Goal: Task Accomplishment & Management: Complete application form

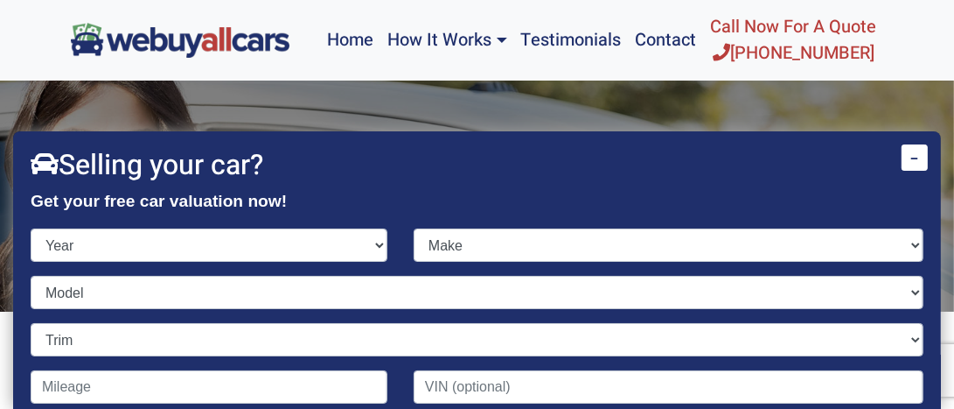
scroll to position [59, 0]
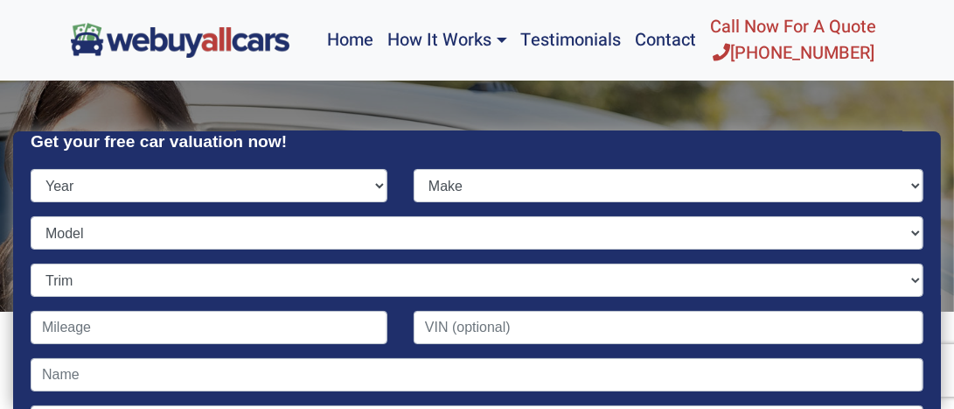
select select "2006"
click at [31, 169] on select "Year [DATE] 2024 2023 2022 2021 2020 2019 2018 2017 2016 2015 2014 2013 2012 20…" at bounding box center [209, 185] width 357 height 33
click at [902, 189] on select "Make Acura Aston [PERSON_NAME] Audi Bentley BMW Bugatti Buick Cadillac Chevrole…" at bounding box center [669, 185] width 510 height 33
select select "Honda"
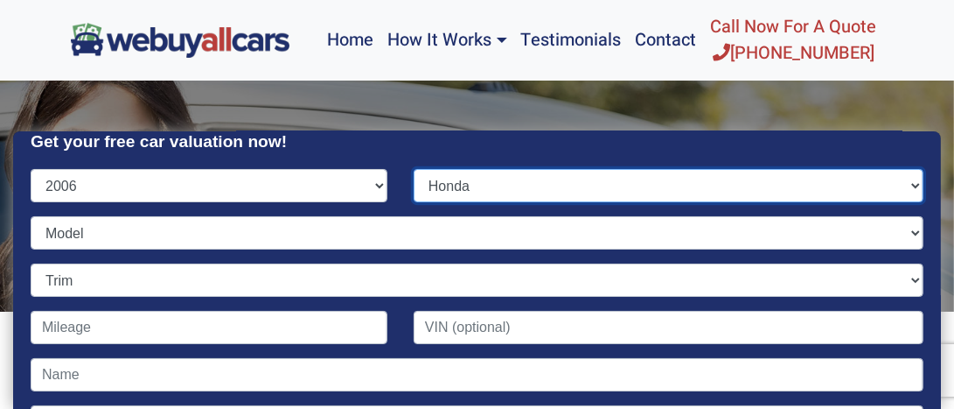
click at [414, 169] on select "Make Acura Aston [PERSON_NAME] Audi Bentley BMW Bugatti Buick Cadillac Chevrole…" at bounding box center [669, 185] width 510 height 33
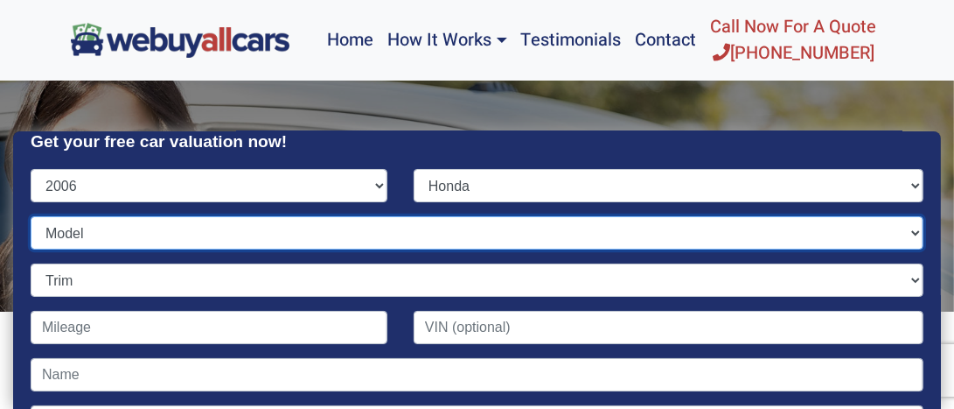
click at [904, 229] on select "Model Accord Civic CR-V Element Insight Odyssey Pilot Ridgeline S2000" at bounding box center [477, 232] width 893 height 33
select select "Ridgeline"
click at [31, 216] on select "Model Accord Civic CR-V Element Insight Odyssey Pilot Ridgeline S2000" at bounding box center [477, 232] width 893 height 33
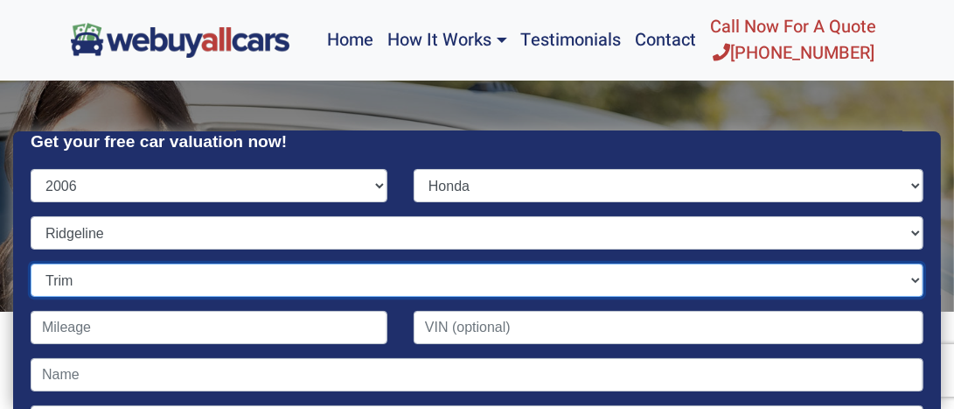
click at [905, 278] on select "Trim RT 4dr Crew Cab 4WD SB (3.5L 6cyl) RTL 4dr Crew Cab 4WD SB (3.5L 6cyl) RTL…" at bounding box center [477, 279] width 893 height 33
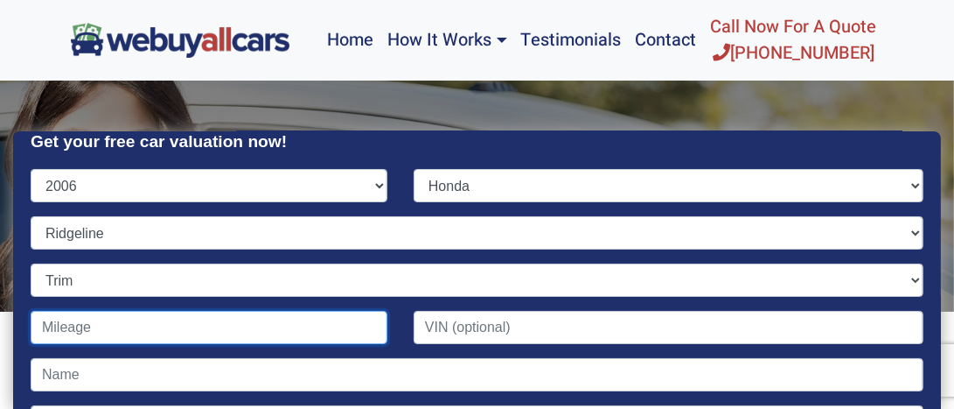
click at [61, 329] on input "Contact form" at bounding box center [209, 327] width 357 height 33
type input "216,000"
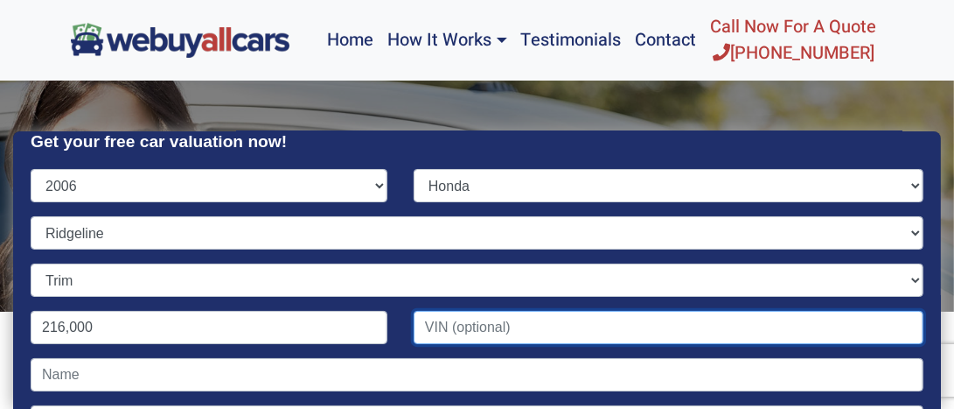
click at [428, 329] on input "Contact form" at bounding box center [669, 327] width 510 height 33
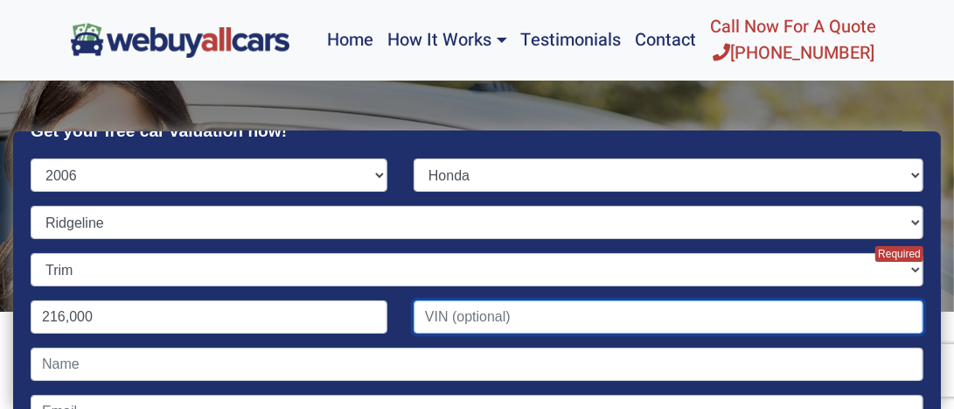
scroll to position [73, 0]
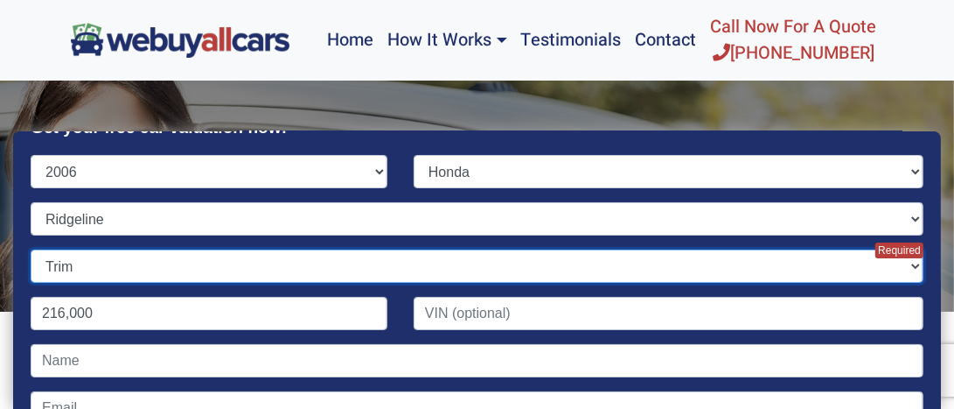
click at [900, 264] on select "Trim RT 4dr Crew Cab 4WD SB (3.5L 6cyl) RTL 4dr Crew Cab 4WD SB (3.5L 6cyl) RTL…" at bounding box center [477, 265] width 893 height 33
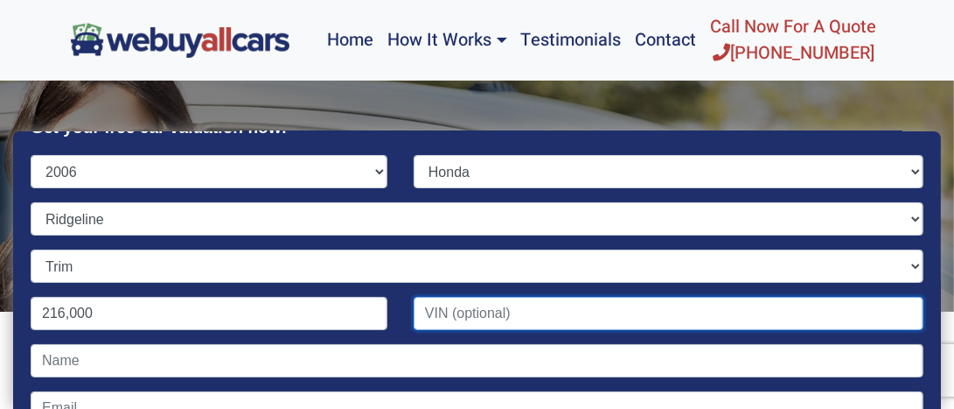
click at [428, 317] on input "Contact form" at bounding box center [669, 313] width 510 height 33
type input "[US_VEHICLE_IDENTIFICATION_NUMBER]"
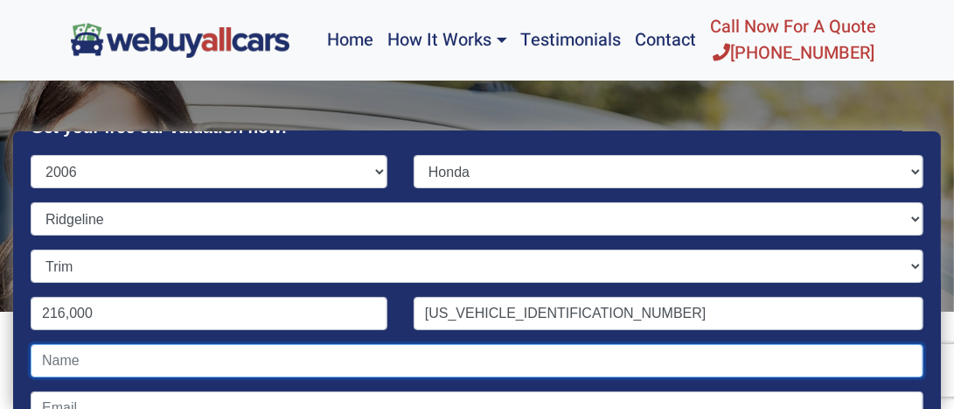
click at [84, 361] on input "Contact form" at bounding box center [477, 360] width 893 height 33
type input "[PERSON_NAME]"
type input "[EMAIL_ADDRESS][DOMAIN_NAME]"
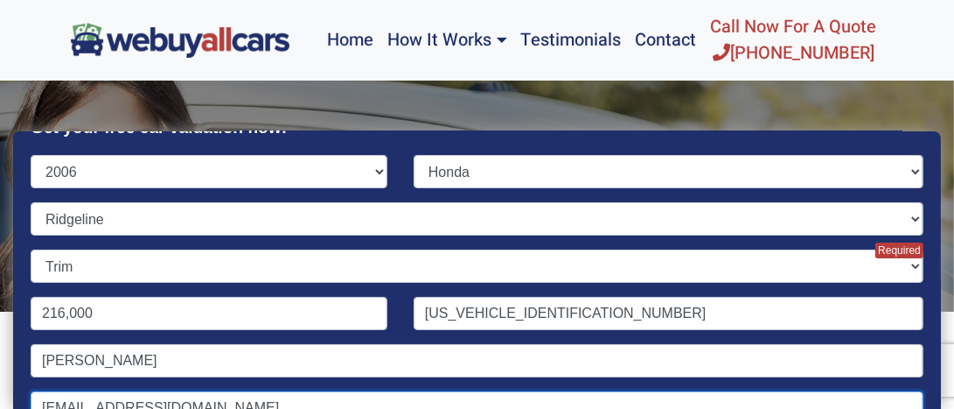
type input "21214"
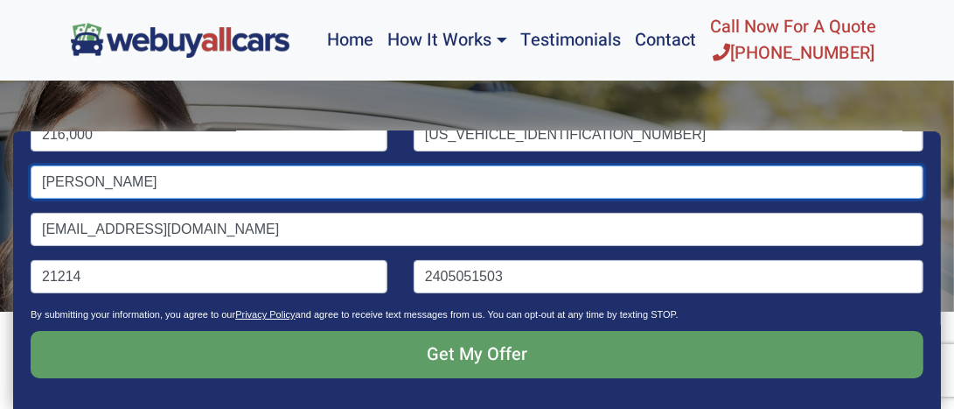
scroll to position [255, 0]
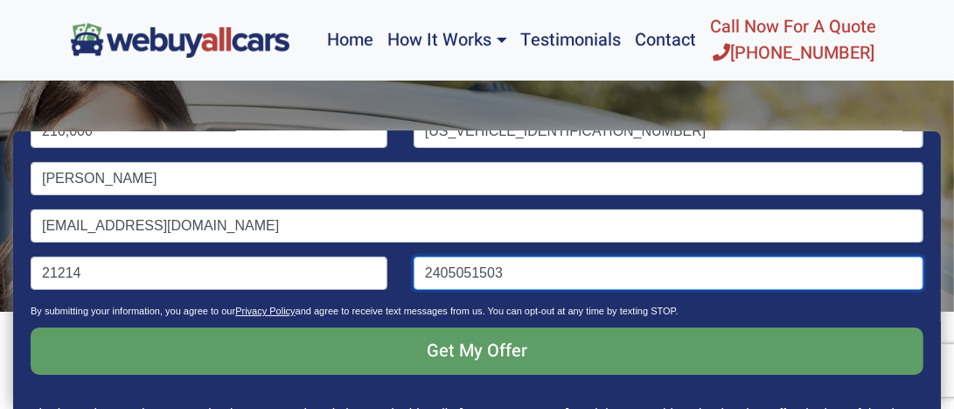
click at [497, 271] on input "2405051503" at bounding box center [669, 272] width 510 height 33
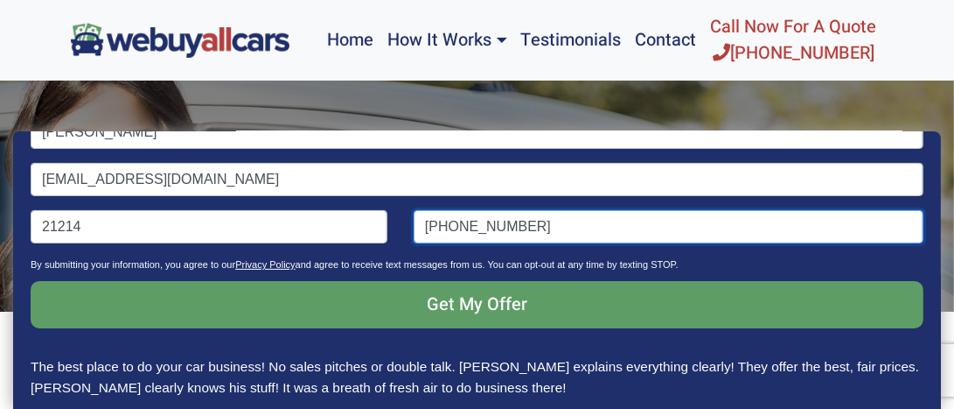
scroll to position [334, 0]
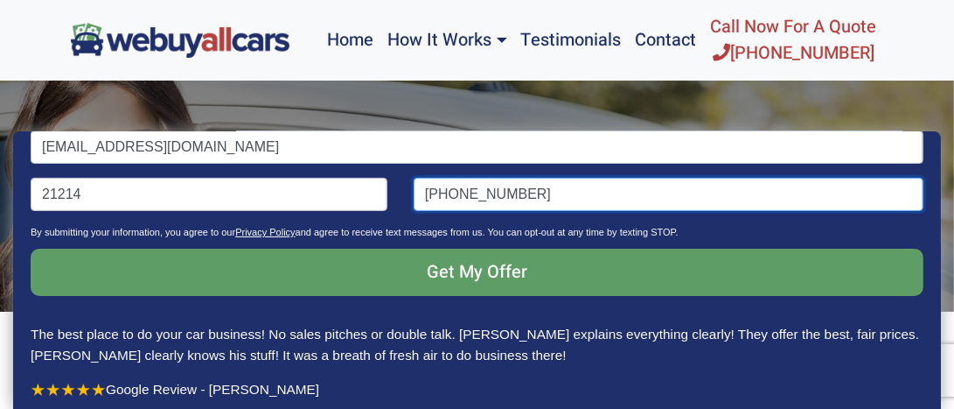
type input "[PHONE_NUMBER]"
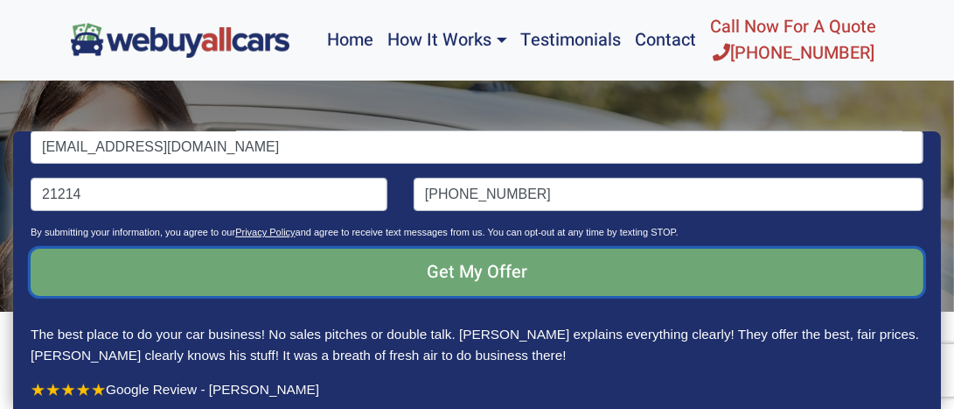
click at [465, 286] on input "Get My Offer" at bounding box center [477, 271] width 893 height 47
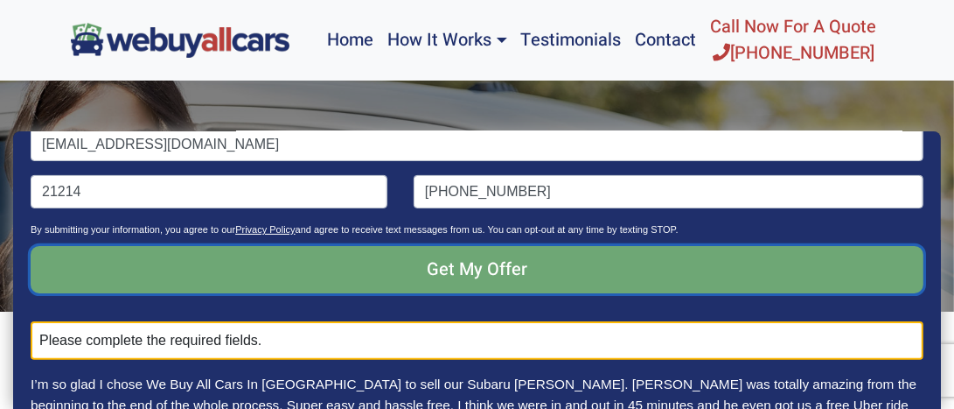
scroll to position [337, 0]
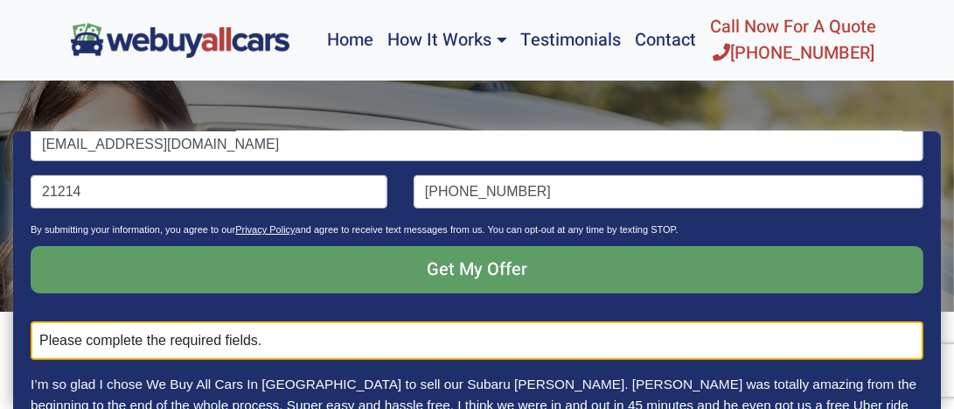
click at [282, 338] on div "Please complete the required fields." at bounding box center [477, 340] width 893 height 38
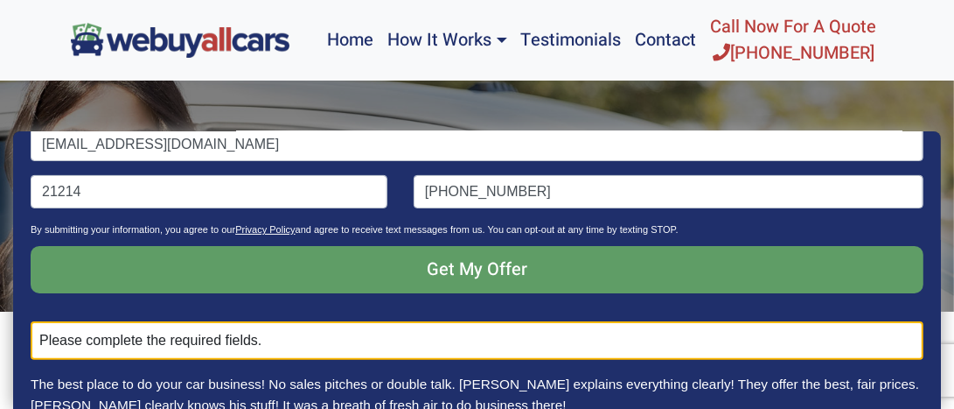
click at [273, 342] on div "Please complete the required fields." at bounding box center [477, 340] width 893 height 38
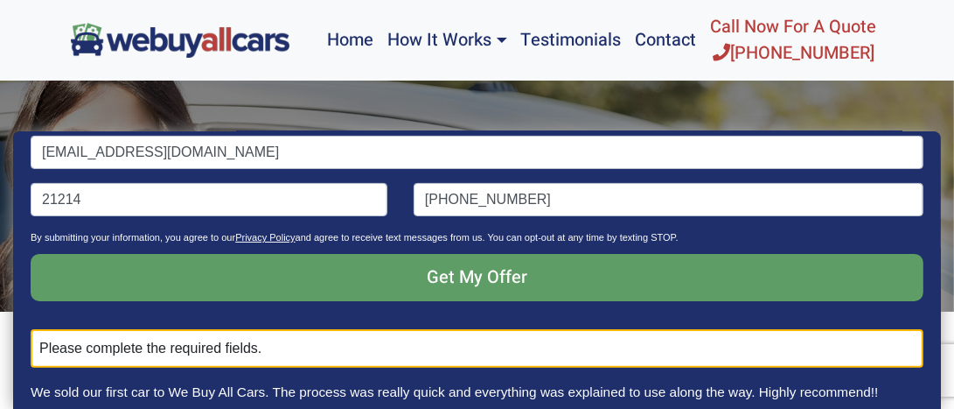
scroll to position [358, 0]
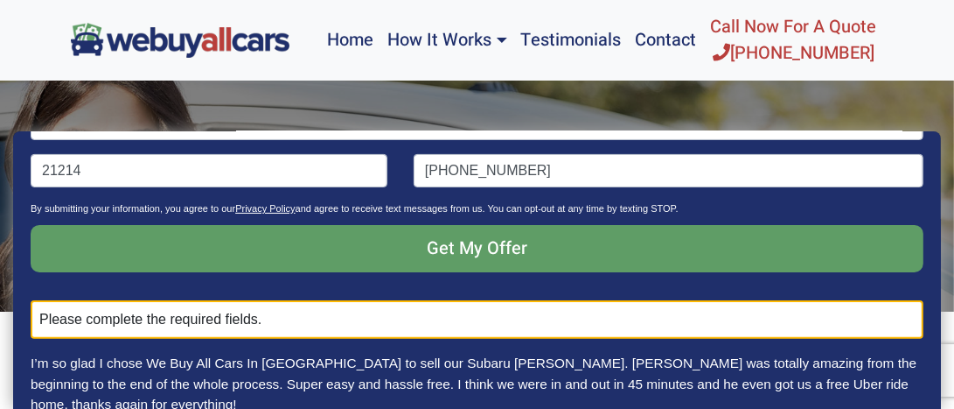
click at [272, 322] on div "Please complete the required fields." at bounding box center [477, 319] width 893 height 38
click at [259, 325] on div "Please complete the required fields." at bounding box center [477, 319] width 893 height 38
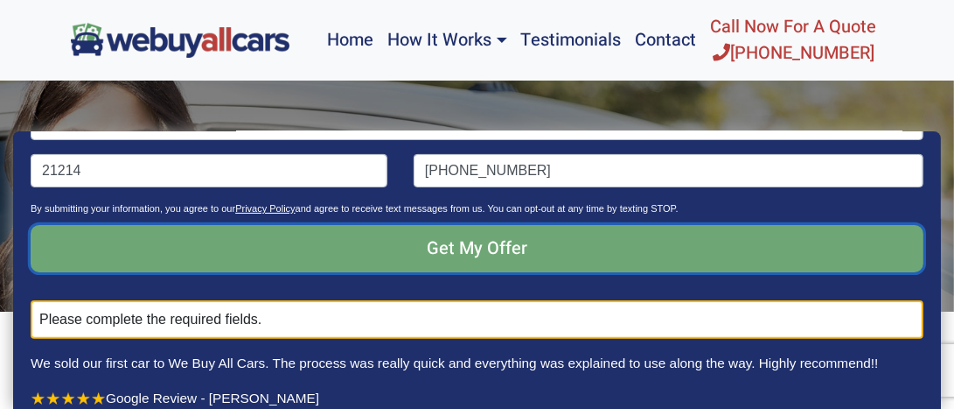
click at [468, 249] on input "Get My Offer" at bounding box center [477, 248] width 893 height 47
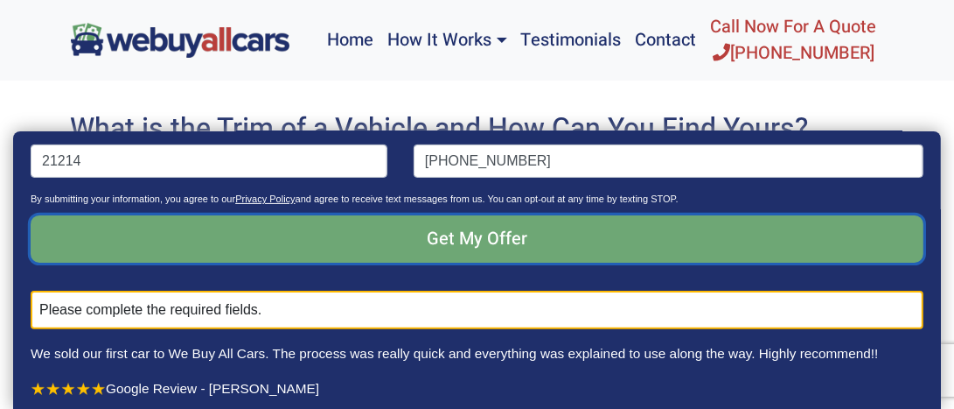
scroll to position [242, 0]
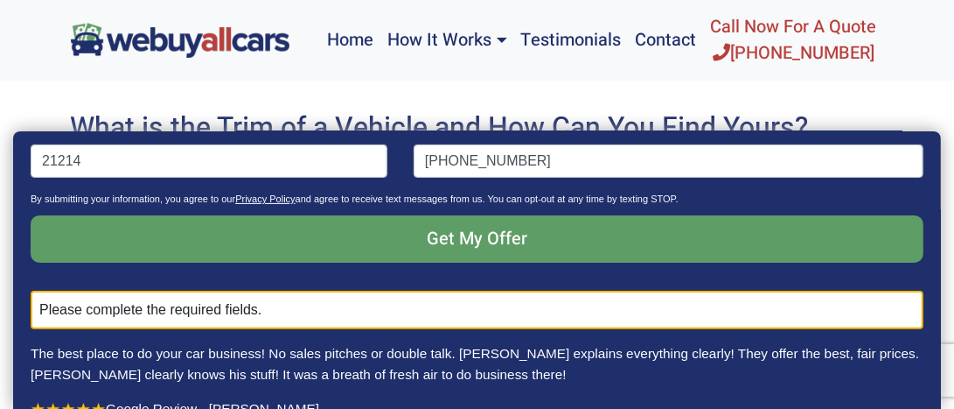
click at [262, 201] on link "Privacy Policy" at bounding box center [264, 198] width 59 height 10
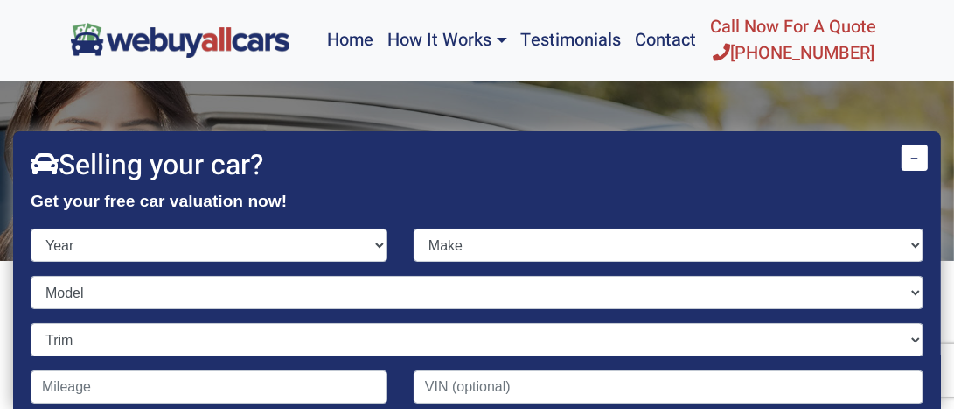
scroll to position [48, 0]
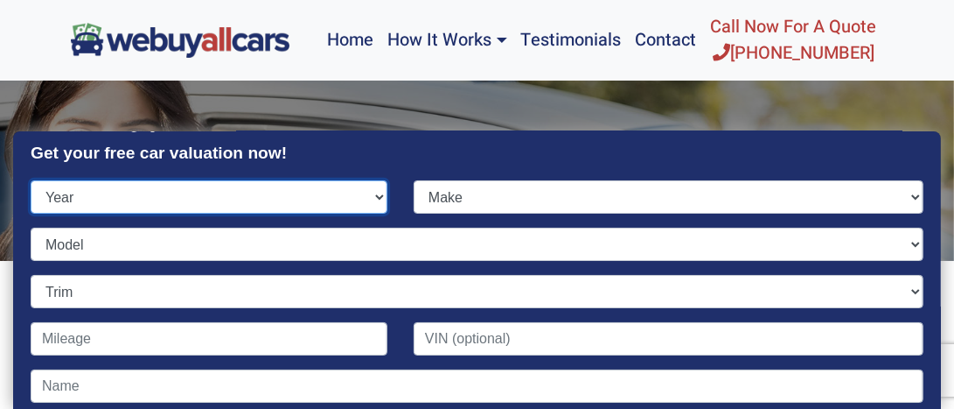
click at [363, 194] on select "Year [DATE] 2024 2023 2022 2021 2020 2019 2018 2017 2016 2015 2014 2013 2012 20…" at bounding box center [209, 196] width 357 height 33
select select "2006"
click at [31, 180] on select "Year [DATE] 2024 2023 2022 2021 2020 2019 2018 2017 2016 2015 2014 2013 2012 20…" at bounding box center [209, 196] width 357 height 33
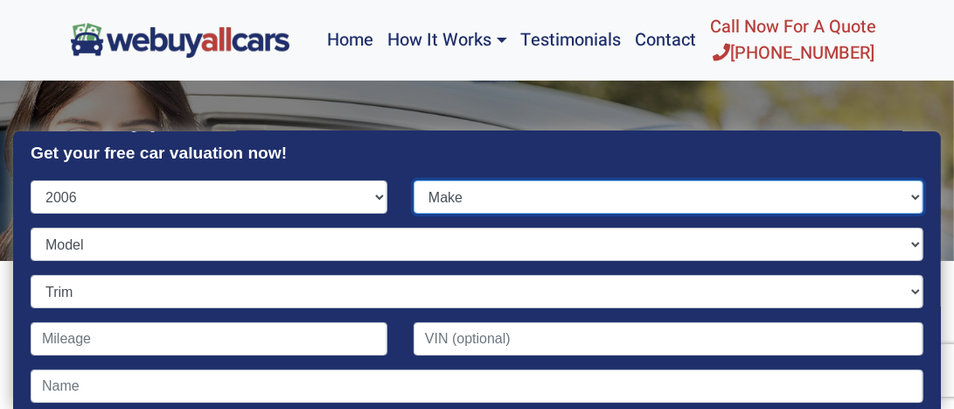
click at [443, 195] on select "Make" at bounding box center [669, 196] width 510 height 33
select select "Honda"
click at [414, 180] on select "Make Acura Aston [PERSON_NAME] Audi Bentley BMW Bugatti Buick Cadillac Chevrole…" at bounding box center [669, 196] width 510 height 33
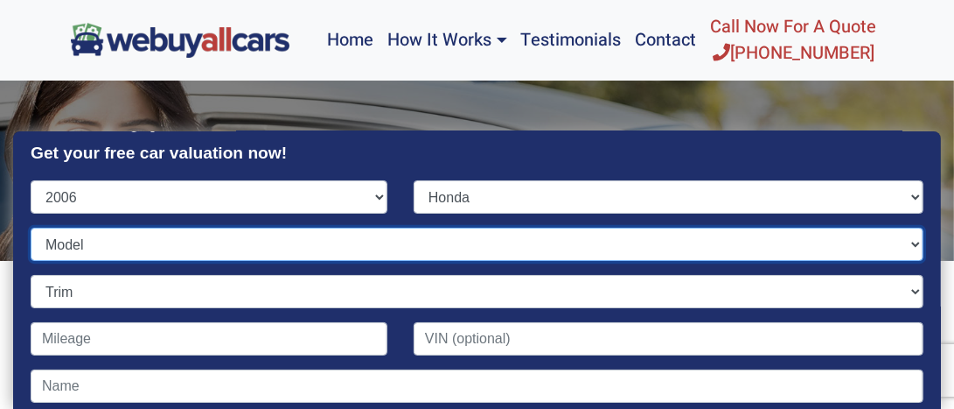
click at [151, 255] on select "Model" at bounding box center [477, 243] width 893 height 33
select select "Ridgeline"
click at [31, 227] on select "Model Accord Civic CR-V Element Insight Odyssey Pilot Ridgeline S2000" at bounding box center [477, 243] width 893 height 33
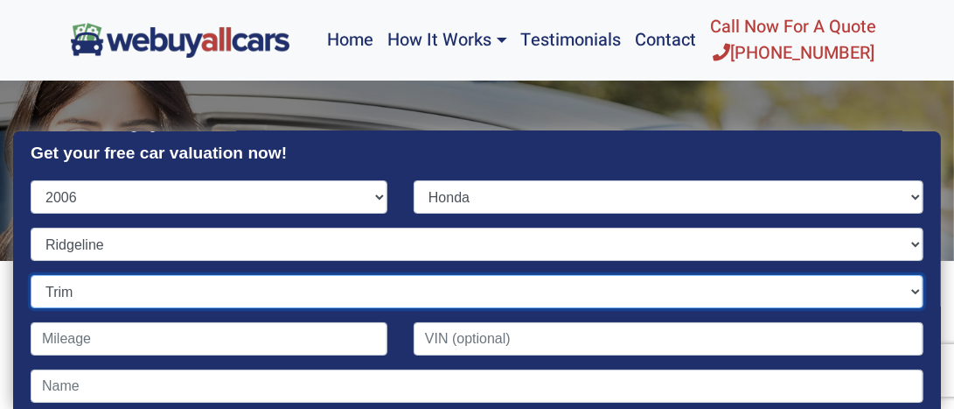
click at [217, 304] on select "Trim" at bounding box center [477, 291] width 893 height 33
select select "RTL 4dr Crew Cab 4WD SB (3.5L 6cyl)"
click at [31, 275] on select "Trim RT 4dr Crew Cab 4WD SB (3.5L 6cyl) RTL 4dr Crew Cab 4WD SB (3.5L 6cyl) RTL…" at bounding box center [477, 291] width 893 height 33
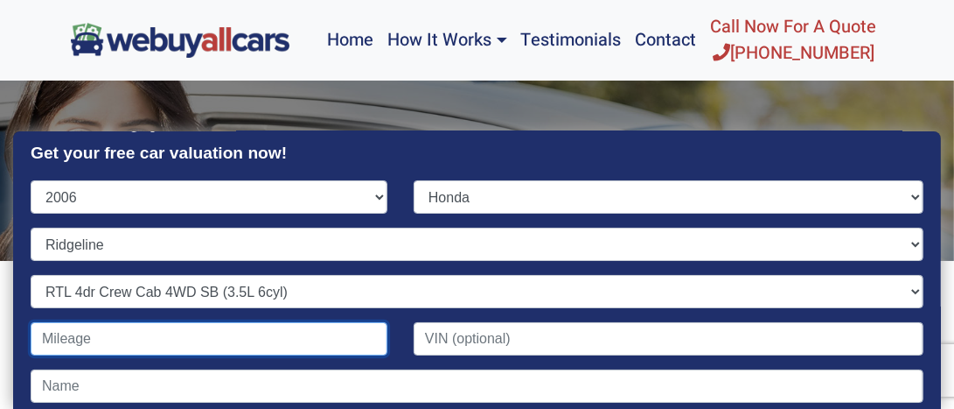
click at [204, 337] on input "Contact form" at bounding box center [209, 338] width 357 height 33
type input "216,000"
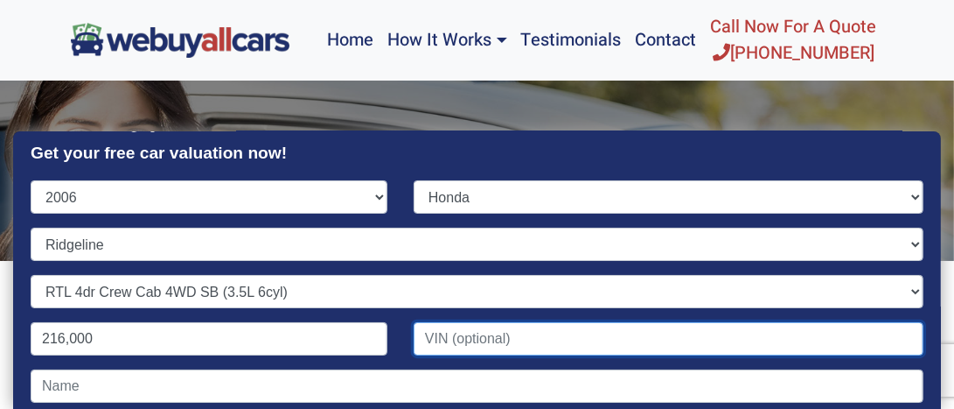
click at [543, 340] on input "Contact form" at bounding box center [669, 338] width 510 height 33
type input "[US_VEHICLE_IDENTIFICATION_NUMBER]"
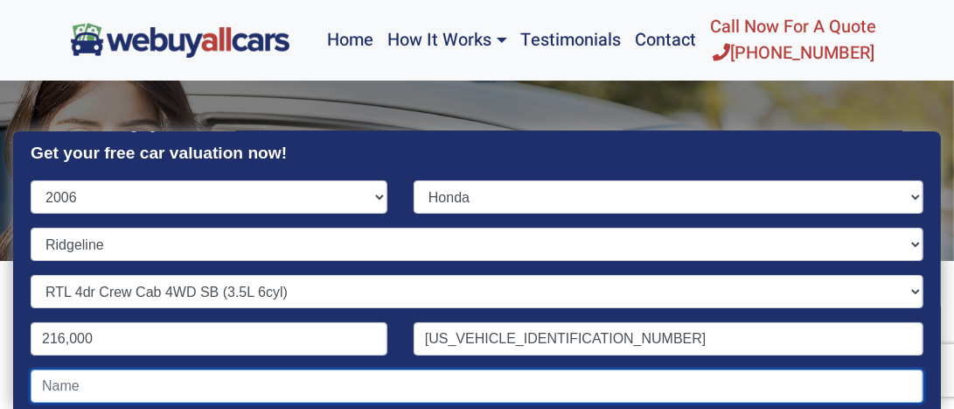
type input "[PERSON_NAME]"
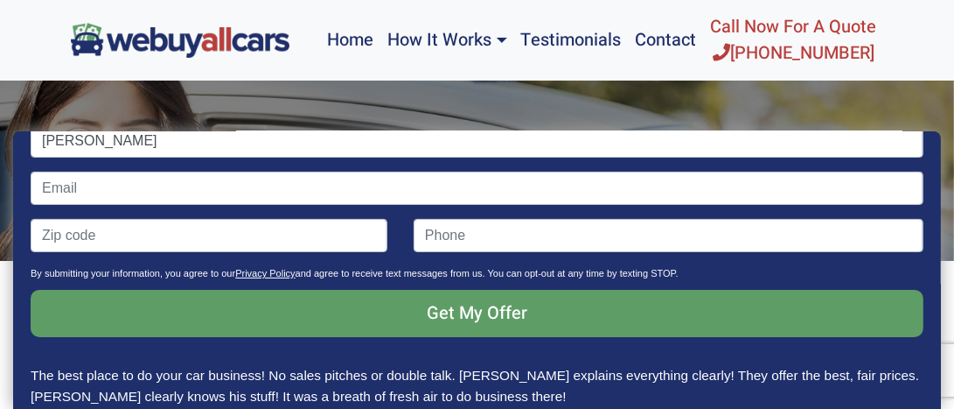
scroll to position [296, 0]
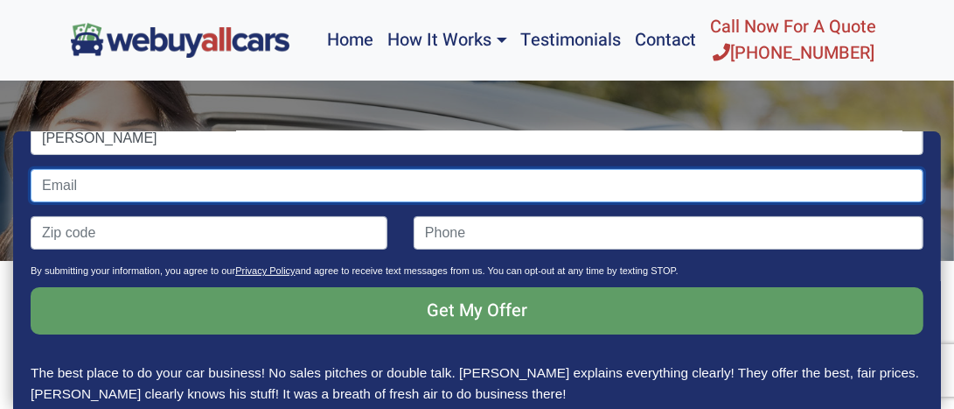
click at [55, 185] on input "Contact form" at bounding box center [477, 185] width 893 height 33
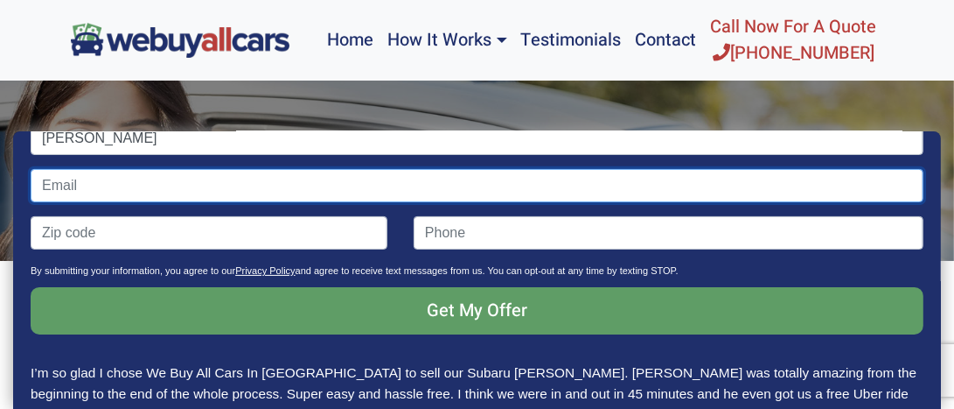
type input "[EMAIL_ADDRESS][DOMAIN_NAME]"
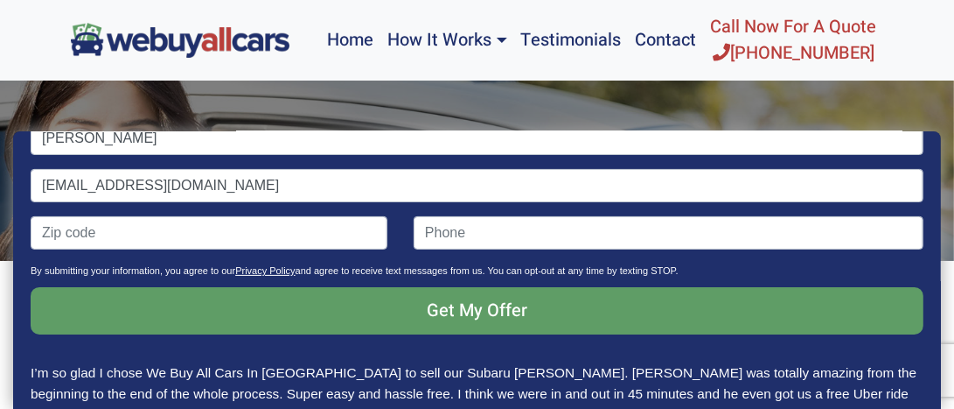
type input "21214"
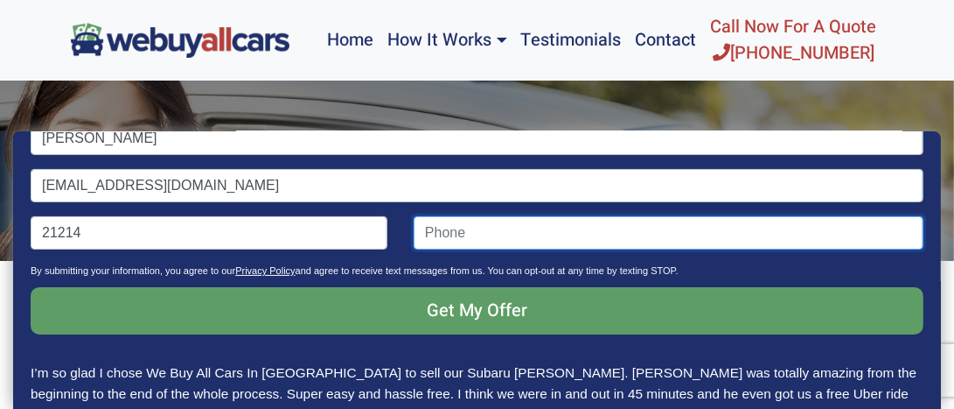
type input "2405051503"
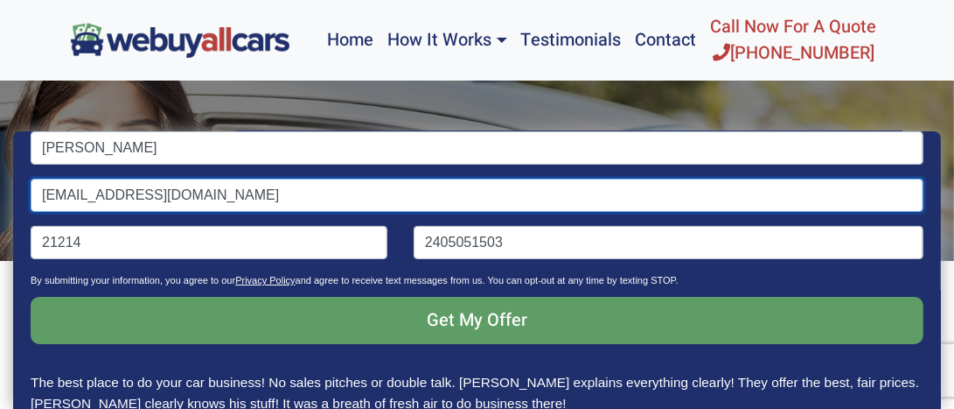
scroll to position [304, 0]
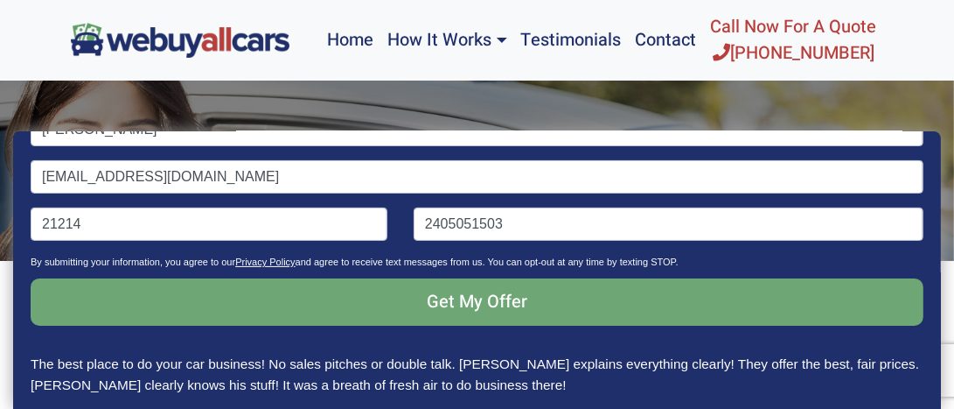
click at [455, 307] on input "Get My Offer" at bounding box center [477, 301] width 893 height 47
